Goal: Task Accomplishment & Management: Manage account settings

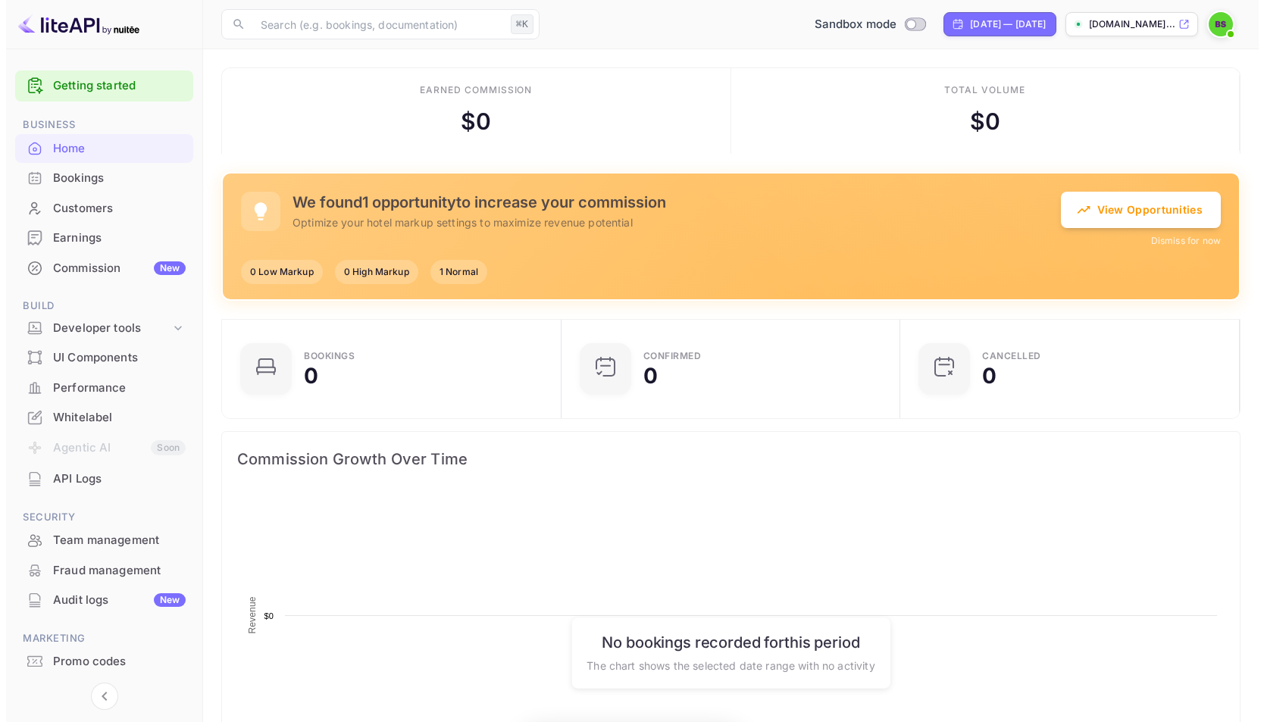
scroll to position [235, 319]
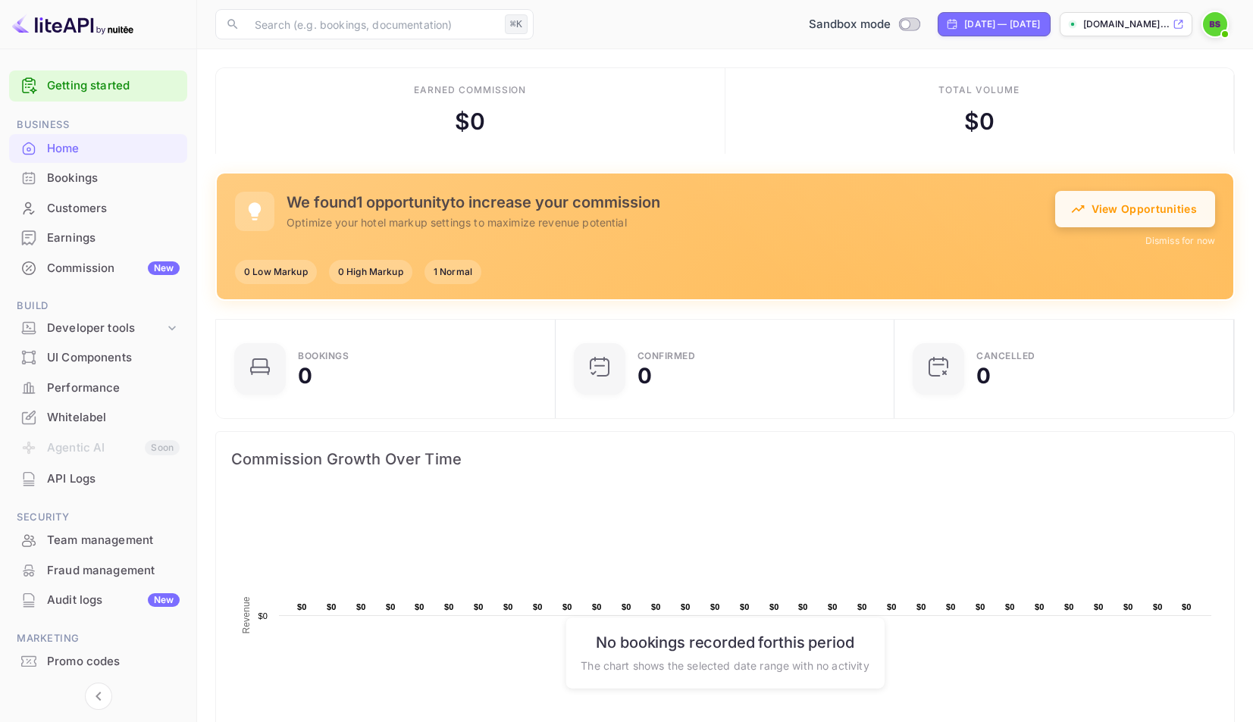
click at [1118, 220] on button "View Opportunities" at bounding box center [1135, 209] width 160 height 36
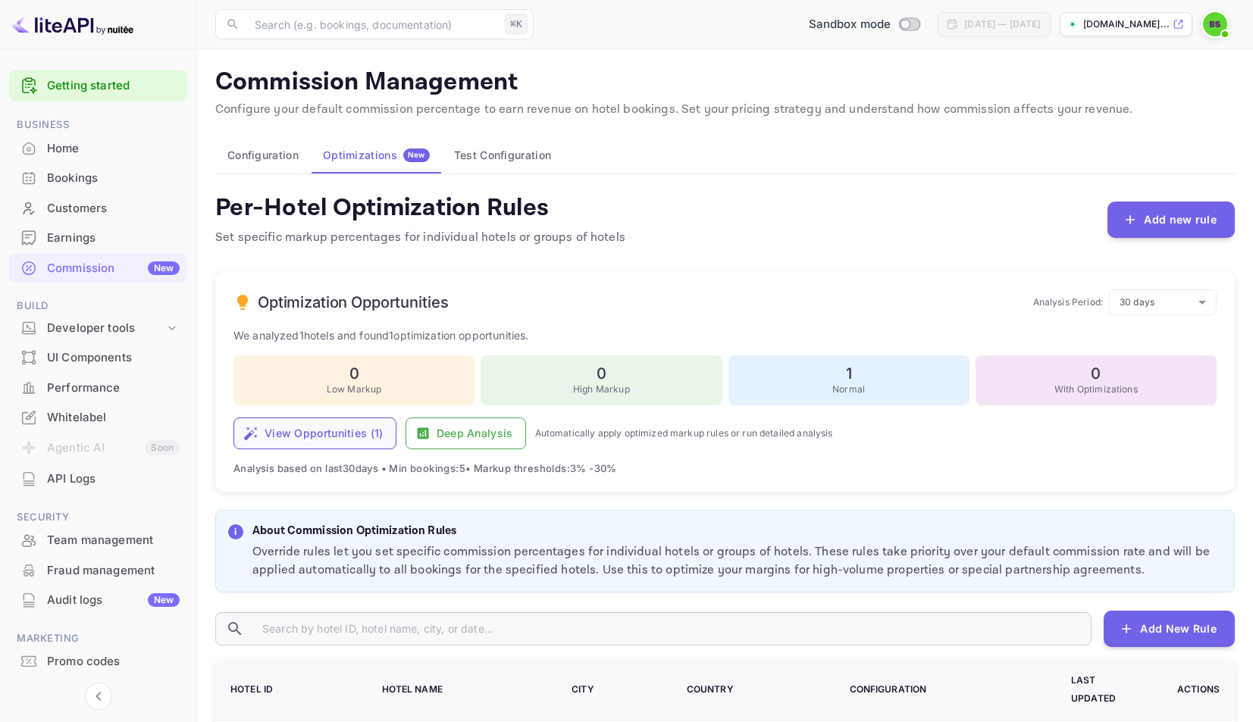
click at [359, 422] on button "View Opportunities ( 1 )" at bounding box center [314, 434] width 163 height 32
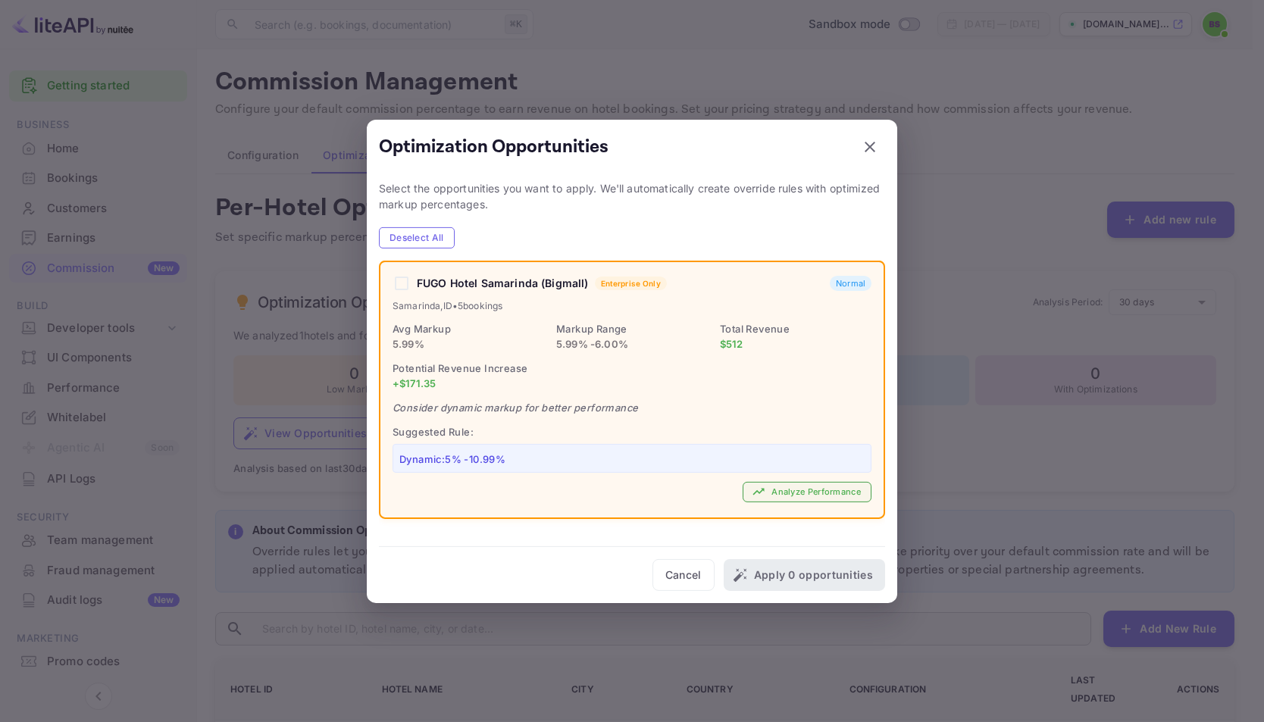
click at [776, 486] on button "Analyze Performance" at bounding box center [807, 492] width 129 height 20
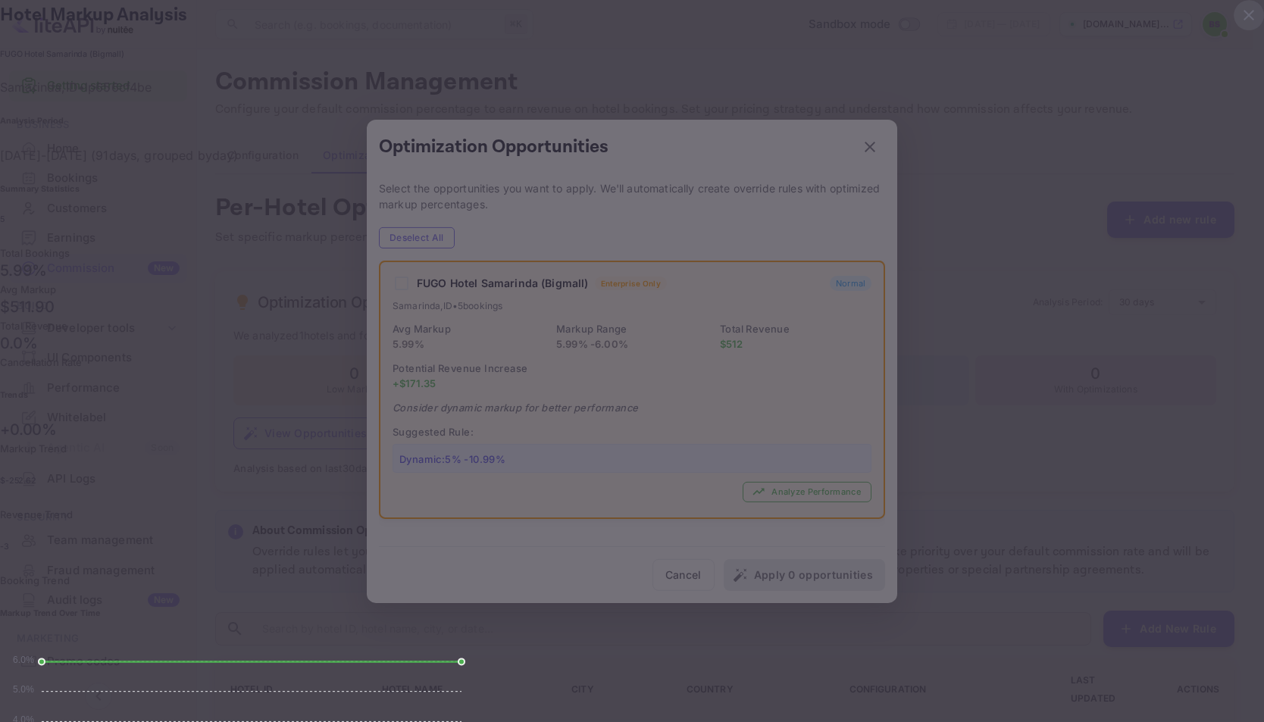
click at [1240, 24] on icon "button" at bounding box center [1249, 15] width 18 height 18
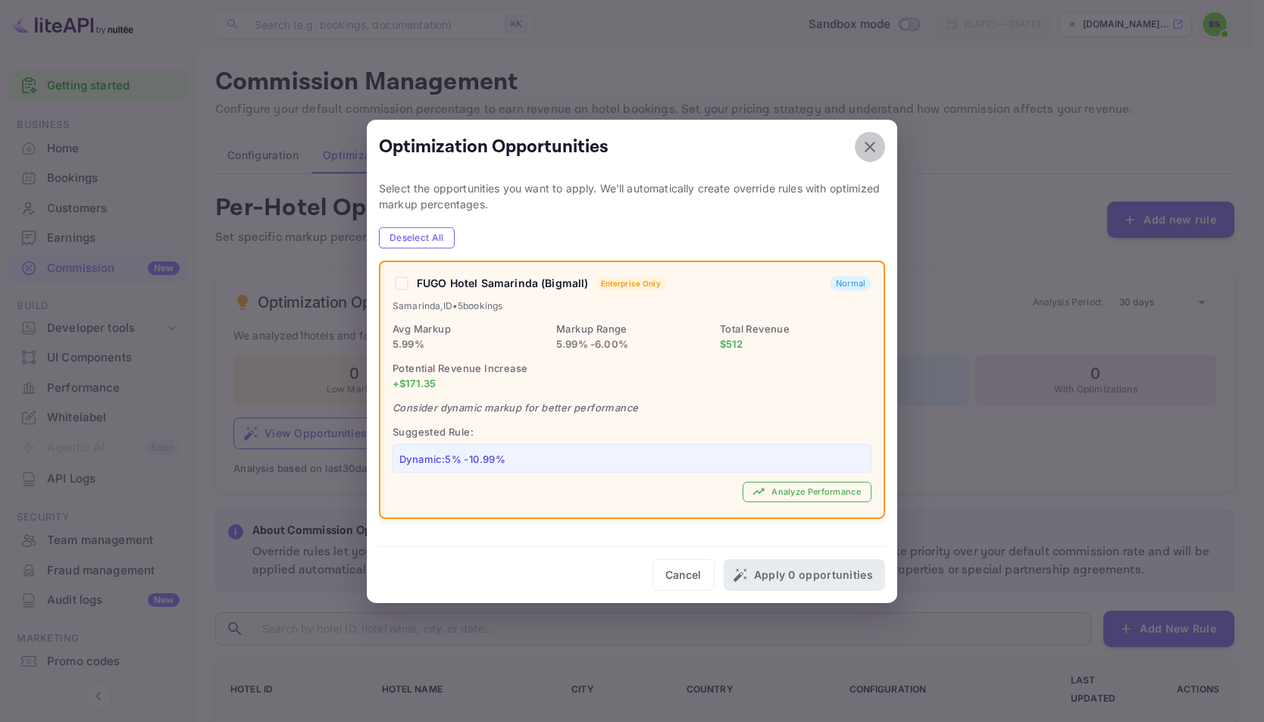
click at [881, 154] on button "button" at bounding box center [870, 146] width 30 height 30
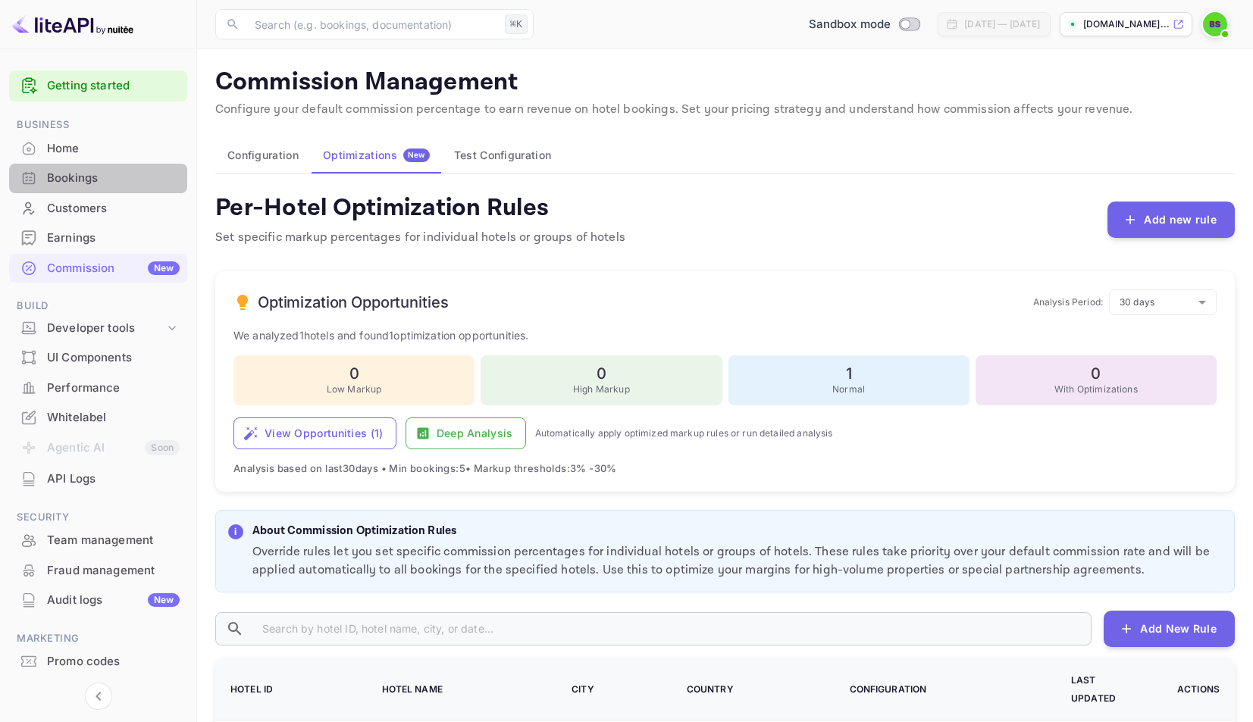
click at [113, 171] on div "Bookings" at bounding box center [113, 178] width 133 height 17
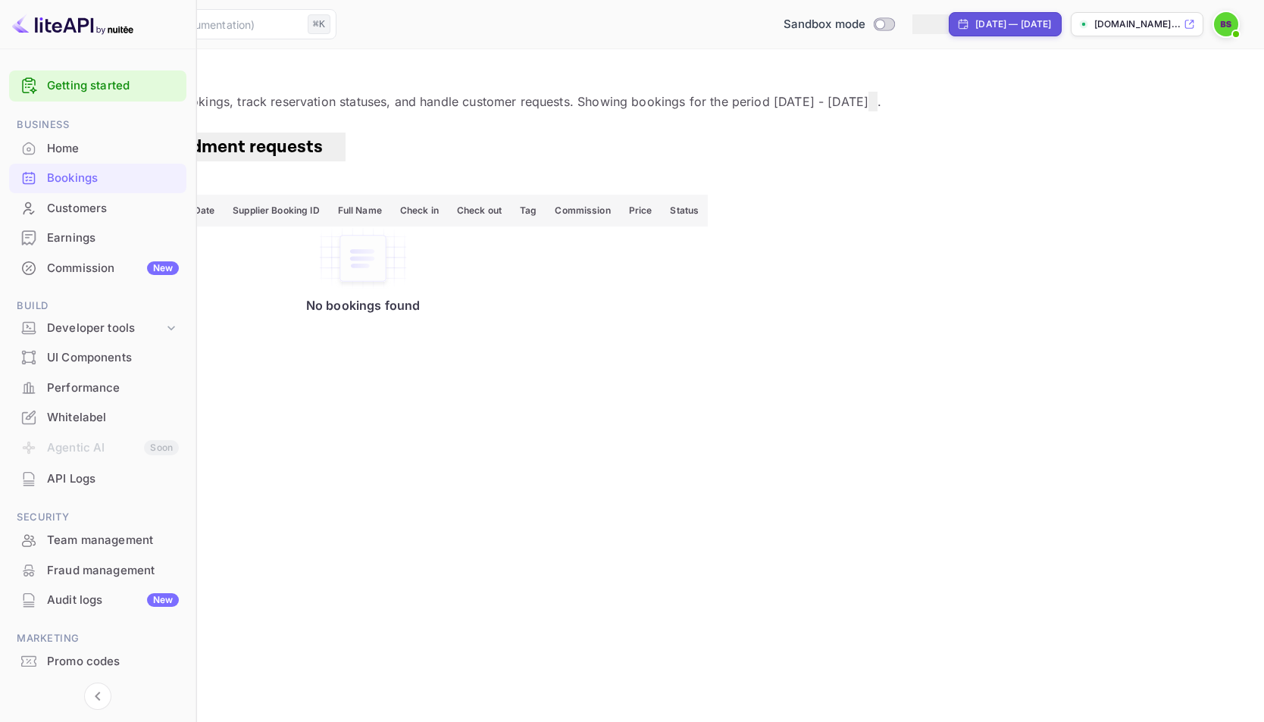
click at [975, 28] on div "[DATE] — [DATE]" at bounding box center [1013, 24] width 76 height 14
select select "7"
select select "2025"
click at [929, 23] on input "Switch to Production mode" at bounding box center [944, 24] width 30 height 10
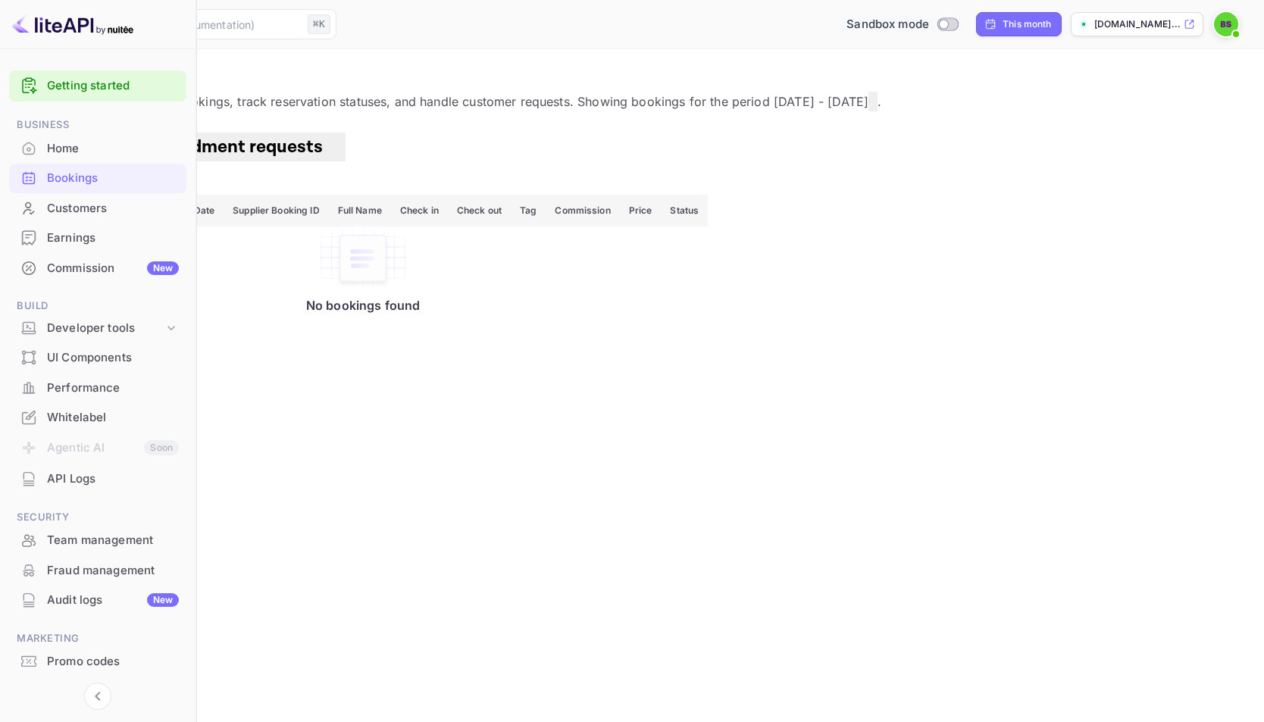
checkbox input "false"
click at [432, 109] on div at bounding box center [632, 361] width 1264 height 722
click at [95, 416] on div "Whitelabel" at bounding box center [113, 417] width 132 height 17
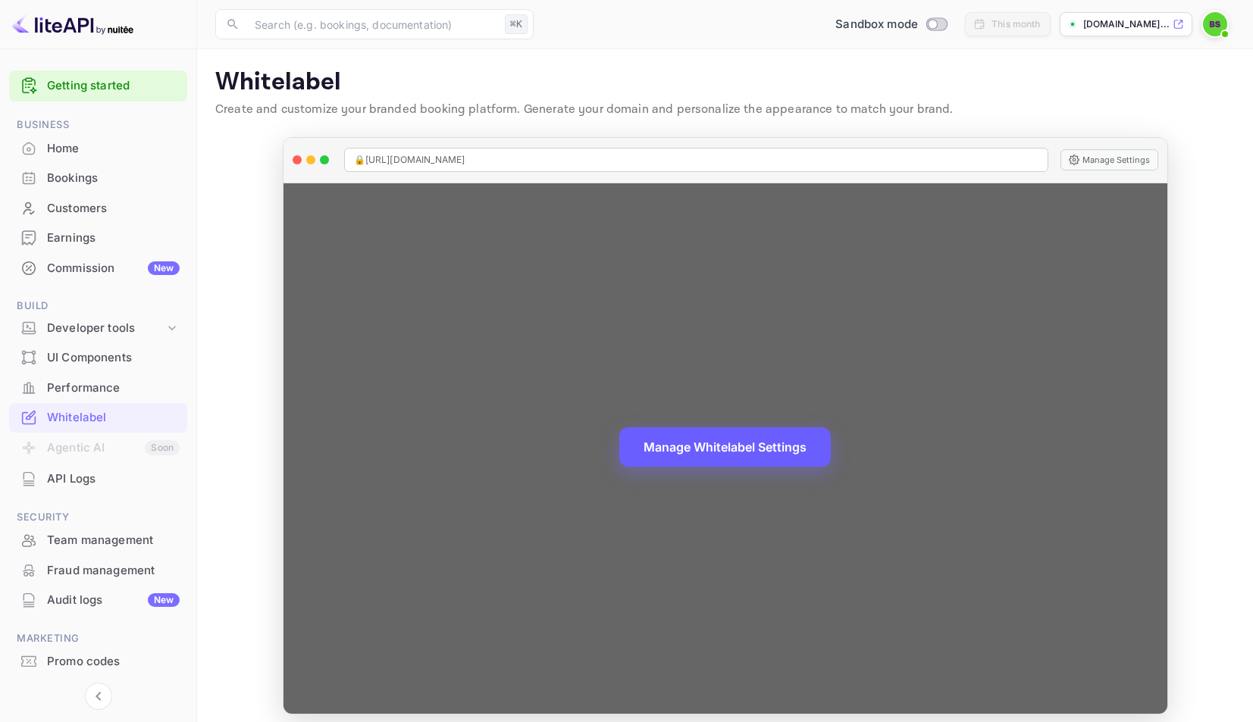
click at [751, 449] on button "Manage Whitelabel Settings" at bounding box center [724, 446] width 211 height 39
click at [690, 449] on button "Manage Whitelabel Settings" at bounding box center [724, 446] width 211 height 39
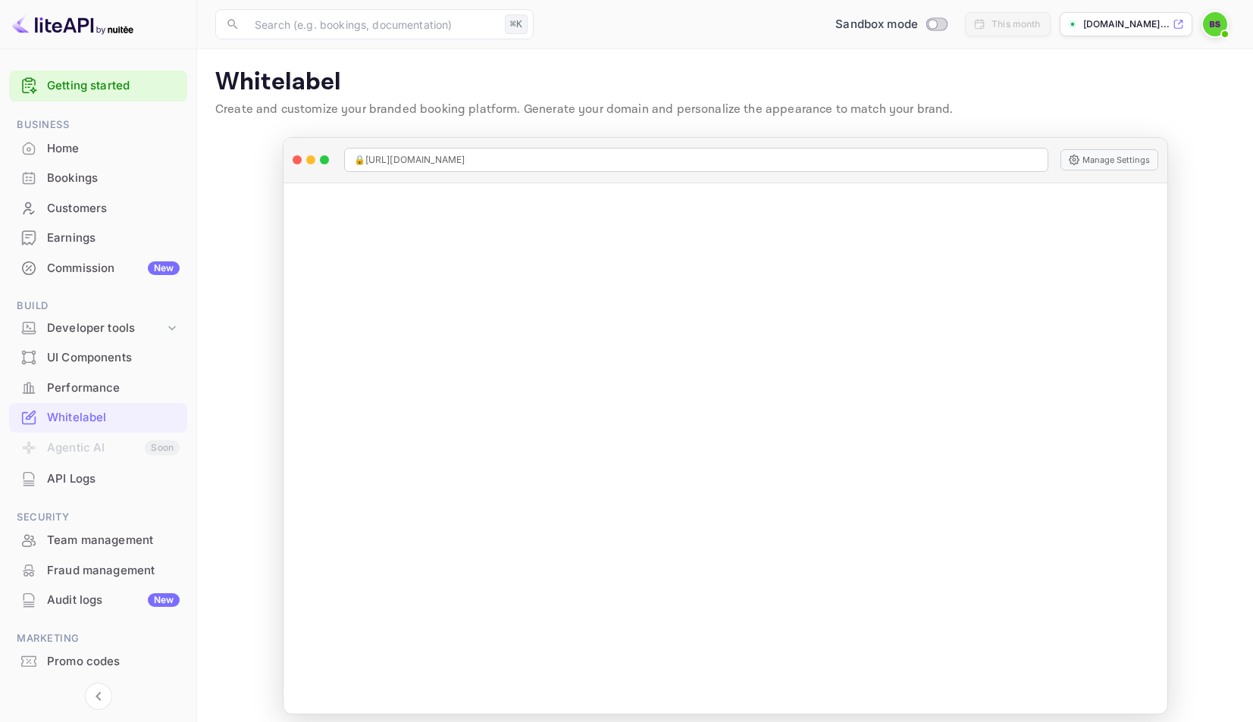
click at [85, 145] on div "Home" at bounding box center [113, 148] width 133 height 17
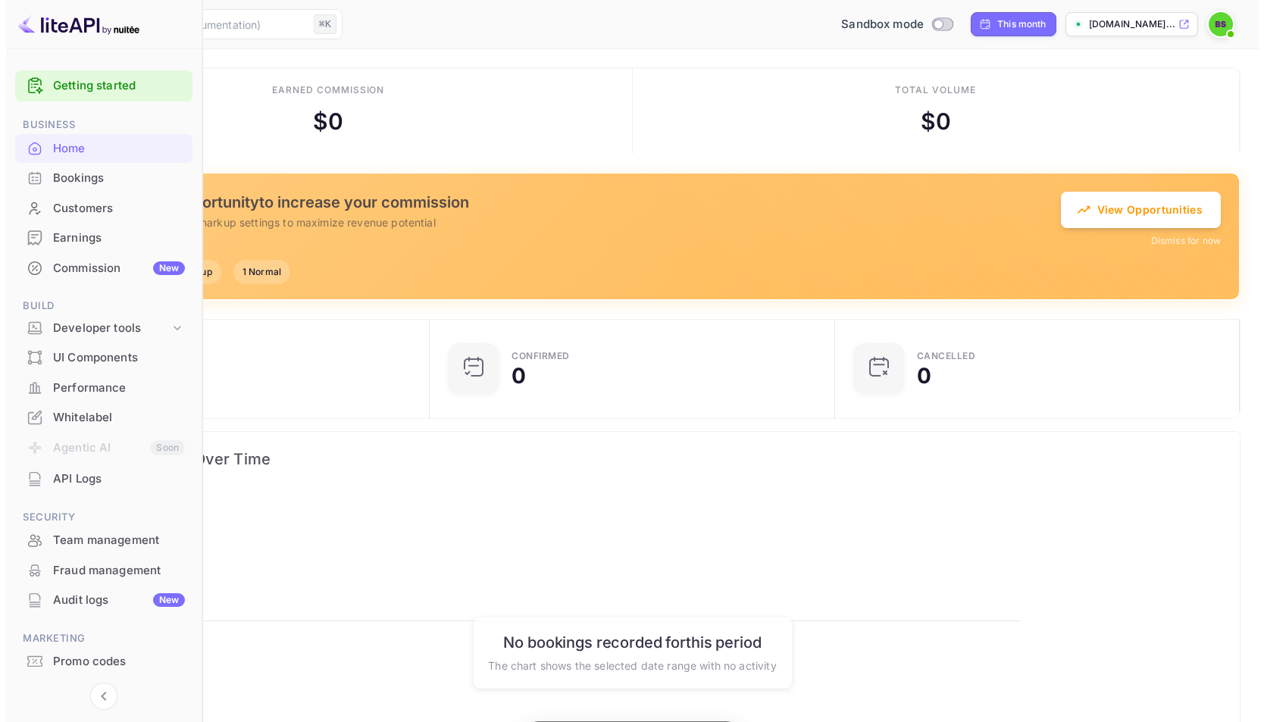
scroll to position [235, 319]
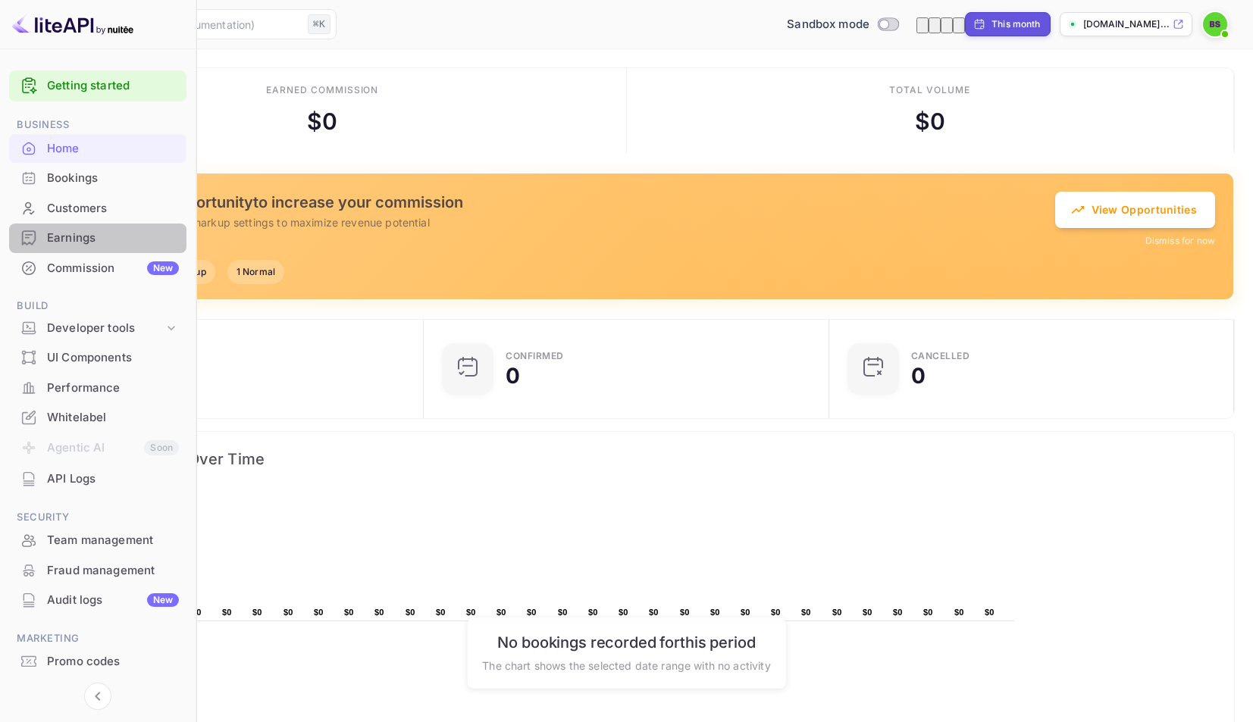
click at [89, 241] on div "Earnings" at bounding box center [113, 238] width 132 height 17
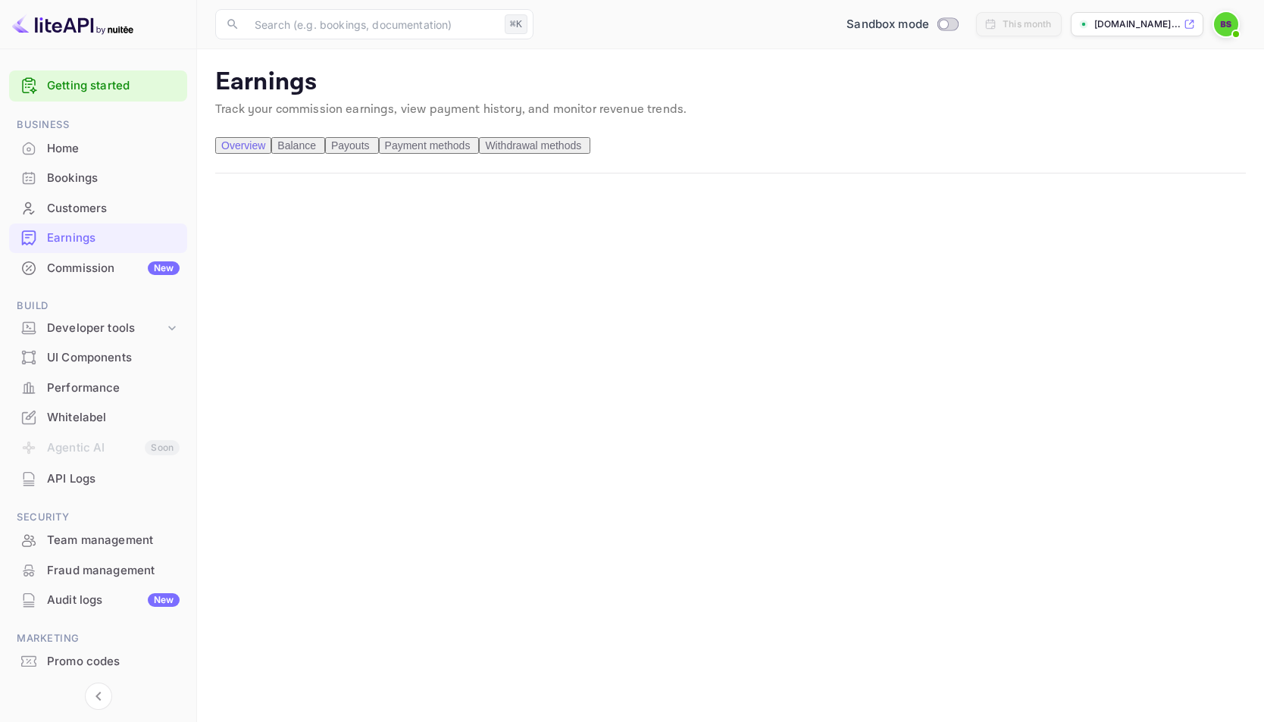
click at [931, 14] on div "Sandbox mode" at bounding box center [902, 24] width 130 height 23
click at [937, 29] on span "Switch to Production mode" at bounding box center [948, 24] width 22 height 14
click at [316, 146] on span "Balance" at bounding box center [296, 145] width 39 height 12
click at [370, 146] on span "Payouts" at bounding box center [350, 145] width 39 height 12
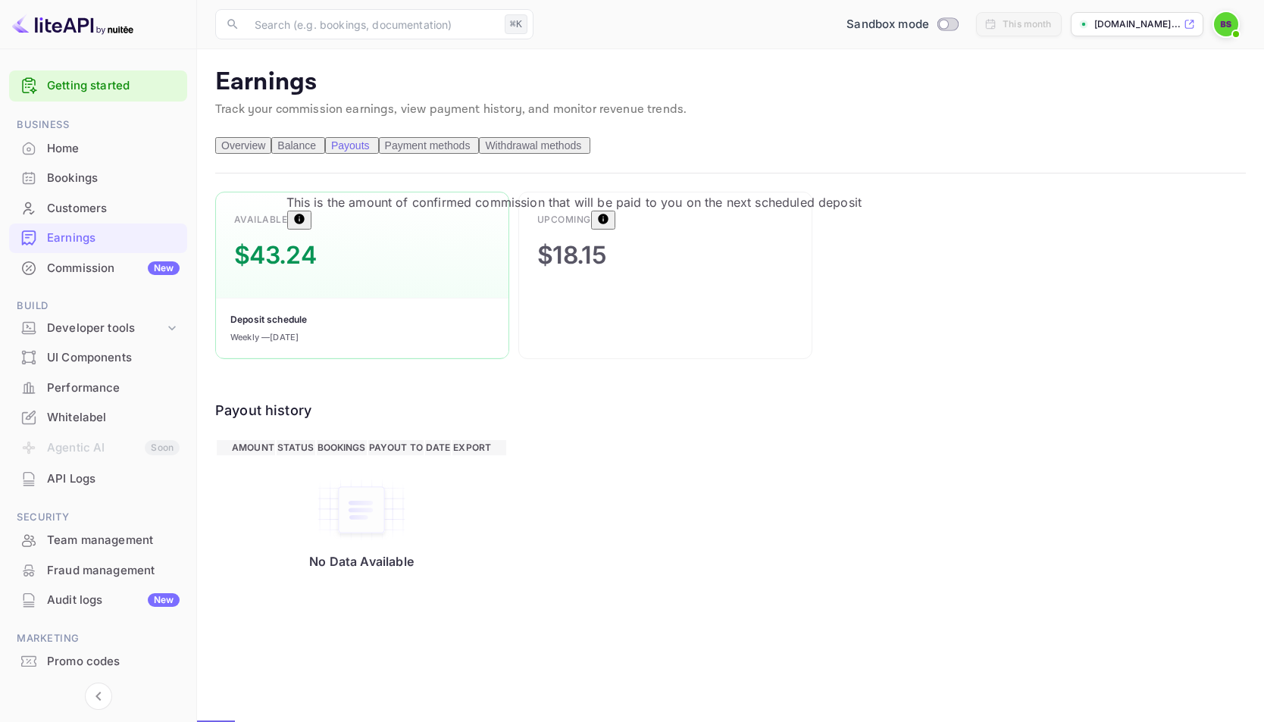
click at [296, 223] on icon "This is the amount of confirmed commission that will be paid to you on the next…" at bounding box center [300, 219] width 10 height 10
click at [471, 152] on span "Payment methods" at bounding box center [428, 145] width 86 height 12
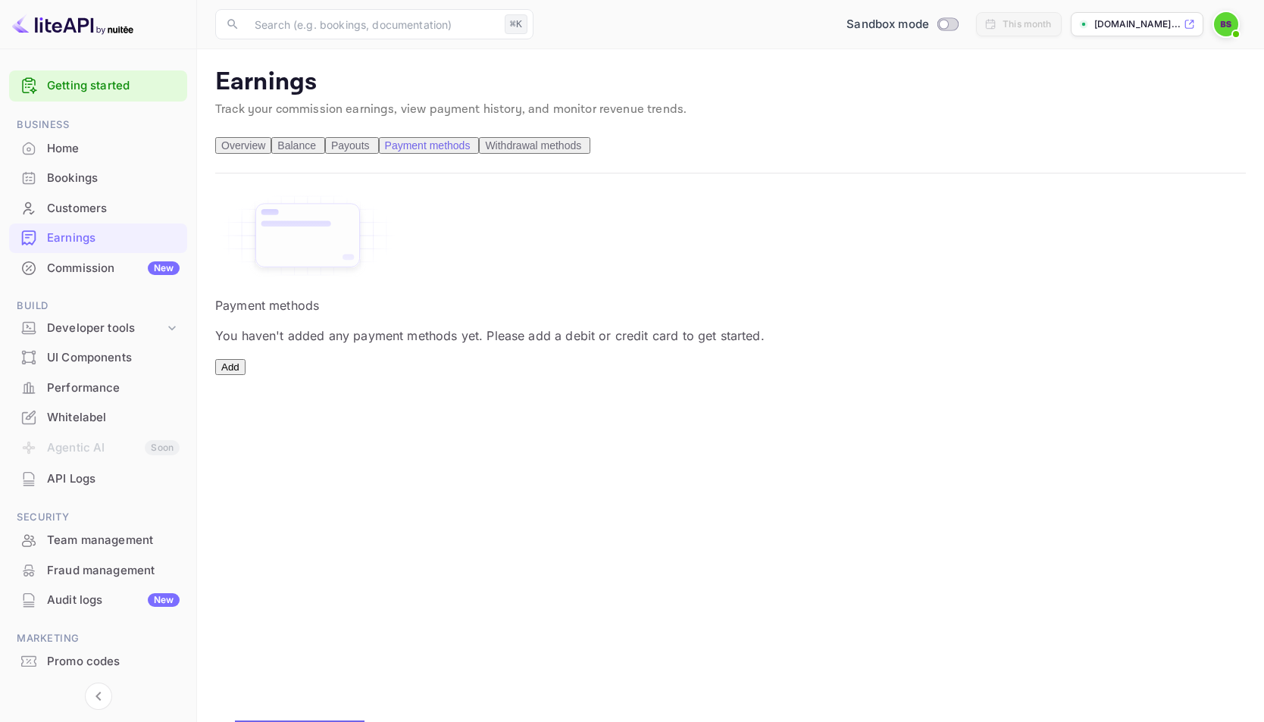
click at [581, 152] on span "Withdrawal methods" at bounding box center [533, 145] width 96 height 12
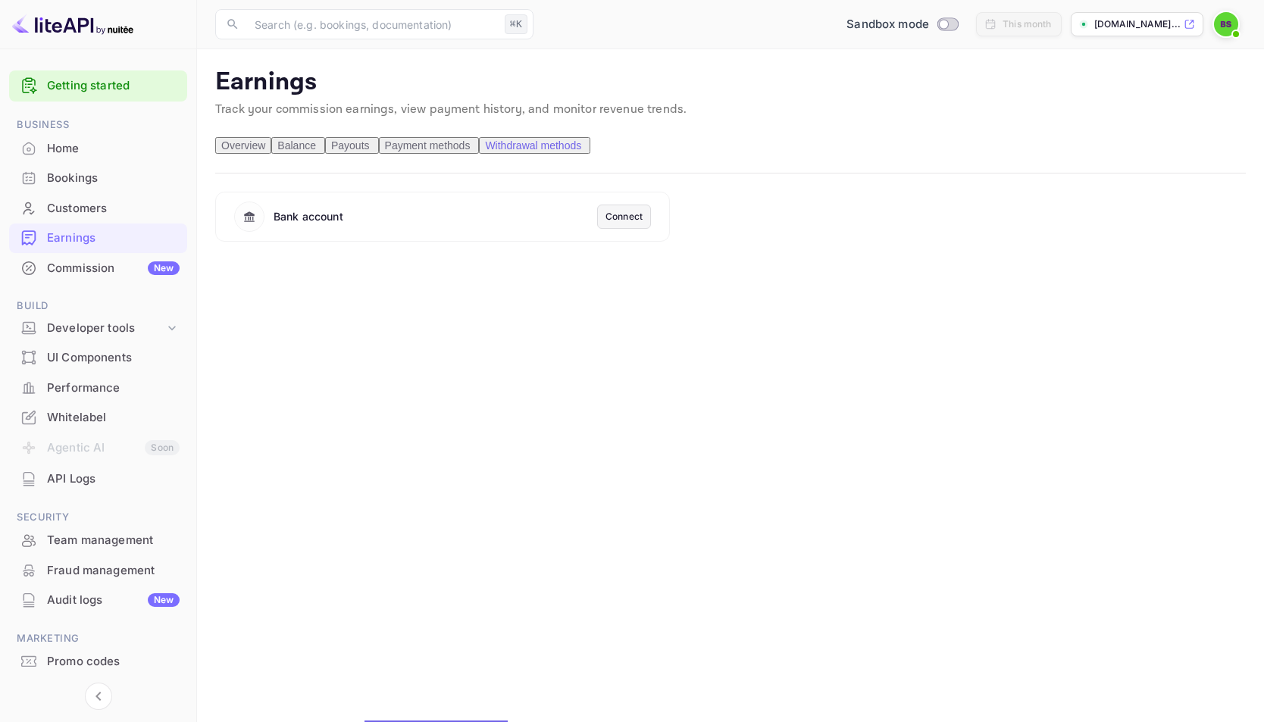
click at [261, 152] on span "Overview" at bounding box center [243, 145] width 44 height 12
click at [937, 17] on span "Switch to Production mode" at bounding box center [948, 24] width 22 height 14
click at [947, 215] on div at bounding box center [632, 361] width 1264 height 722
